Goal: Task Accomplishment & Management: Manage account settings

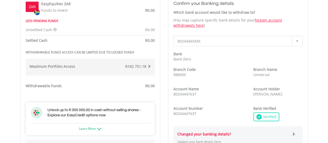
scroll to position [182, 0]
click at [149, 65] on span at bounding box center [149, 66] width 4 height 4
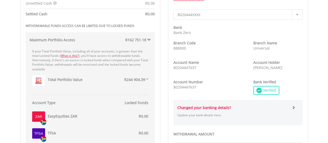
scroll to position [233, 0]
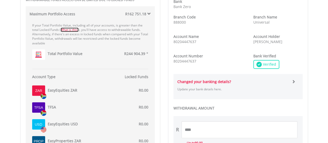
click at [71, 28] on link "What is this?" at bounding box center [70, 29] width 18 height 4
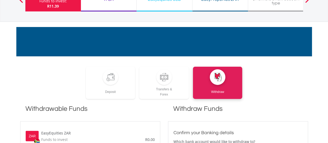
scroll to position [0, 0]
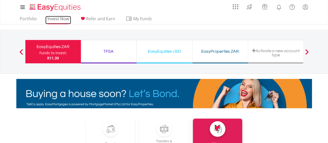
click at [55, 17] on link "Invest Now" at bounding box center [58, 20] width 26 height 8
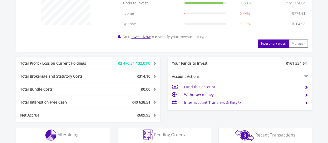
scroll to position [238, 0]
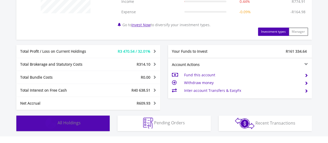
click at [87, 122] on button "Holdings All Holdings" at bounding box center [62, 123] width 93 height 16
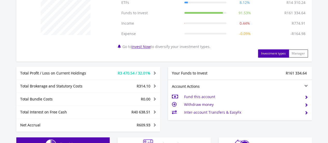
scroll to position [190, 0]
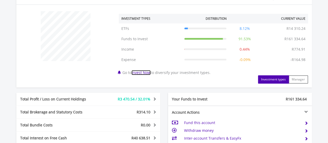
click at [143, 72] on link "Invest Now" at bounding box center [141, 72] width 19 height 5
